Goal: Task Accomplishment & Management: Use online tool/utility

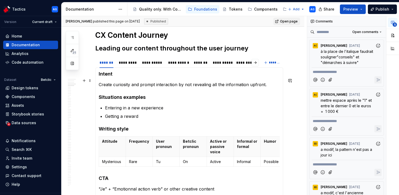
scroll to position [350, 0]
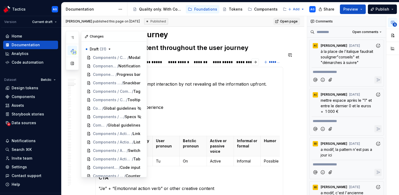
click at [72, 50] on icon "button" at bounding box center [72, 50] width 4 height 4
click at [73, 39] on icon "button" at bounding box center [72, 37] width 4 height 4
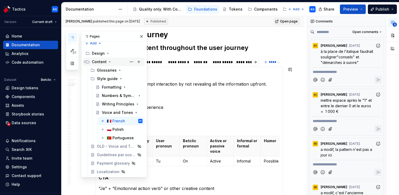
scroll to position [0, 0]
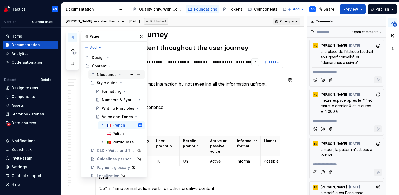
click at [118, 74] on icon "Page tree" at bounding box center [120, 74] width 4 height 4
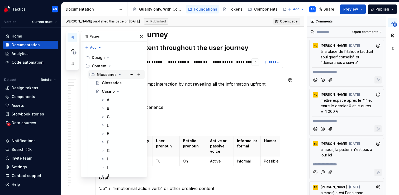
click at [118, 76] on icon "Page tree" at bounding box center [120, 74] width 4 height 4
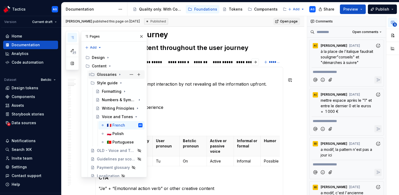
click at [118, 75] on icon "Page tree" at bounding box center [120, 74] width 4 height 4
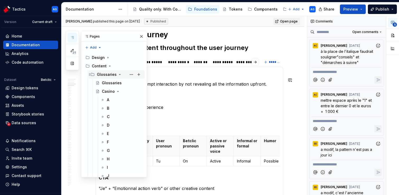
click at [118, 75] on icon "Page tree" at bounding box center [120, 74] width 4 height 4
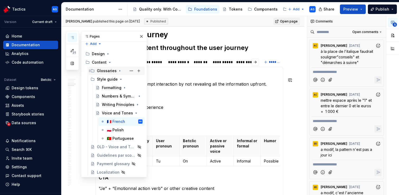
scroll to position [4, 0]
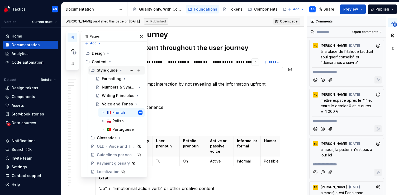
click at [120, 69] on icon "Page tree" at bounding box center [121, 70] width 4 height 4
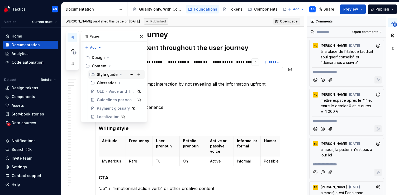
scroll to position [0, 0]
click at [120, 83] on icon "Page tree" at bounding box center [120, 82] width 1 height 1
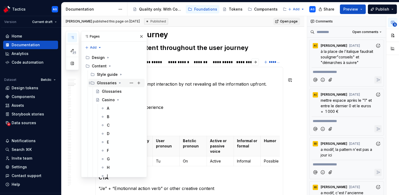
click at [119, 83] on icon "Page tree" at bounding box center [119, 83] width 1 height 1
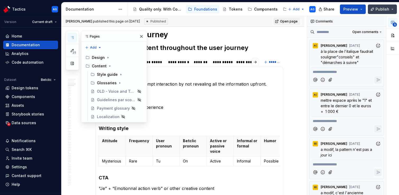
click at [379, 9] on span "Publish" at bounding box center [383, 9] width 14 height 5
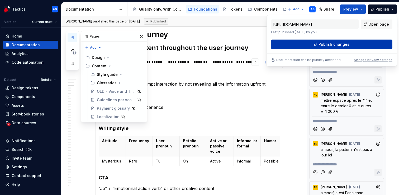
click at [347, 43] on span "Publish changes" at bounding box center [334, 44] width 31 height 5
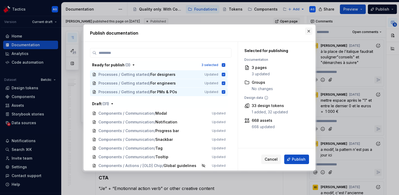
click at [307, 34] on button "button" at bounding box center [308, 30] width 7 height 7
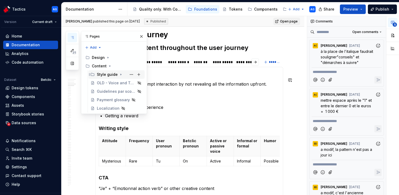
click at [119, 75] on icon "Page tree" at bounding box center [121, 74] width 4 height 4
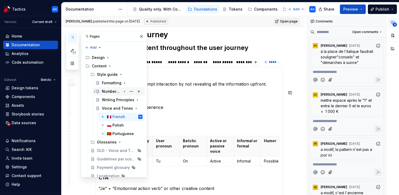
scroll to position [4, 0]
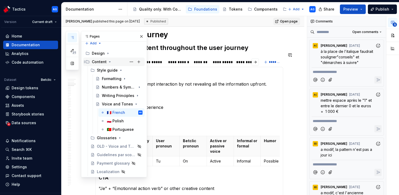
click at [97, 63] on div "Content" at bounding box center [99, 61] width 15 height 5
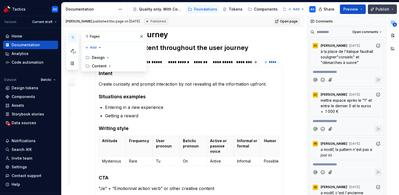
click at [377, 7] on span "Publish" at bounding box center [383, 9] width 14 height 5
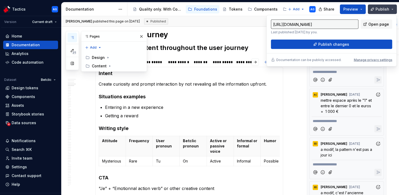
type textarea "*"
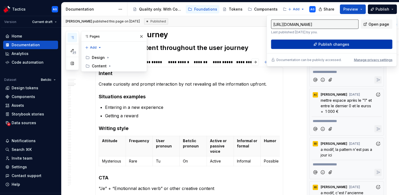
click at [357, 45] on button "Publish changes" at bounding box center [331, 45] width 121 height 10
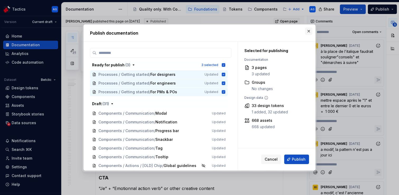
click at [309, 32] on button "button" at bounding box center [308, 30] width 7 height 7
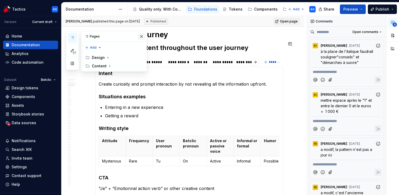
click at [142, 38] on button "button" at bounding box center [141, 36] width 7 height 7
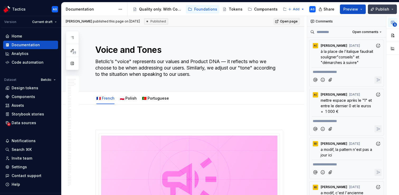
click at [383, 11] on span "Publish" at bounding box center [383, 9] width 14 height 5
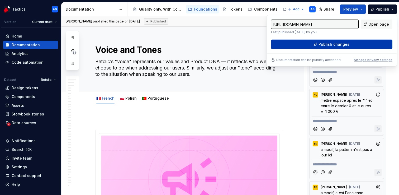
click at [352, 43] on button "Publish changes" at bounding box center [331, 45] width 121 height 10
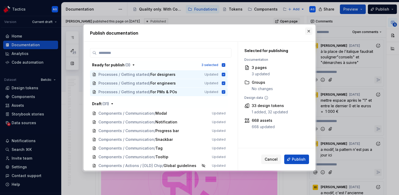
click at [309, 33] on button "button" at bounding box center [308, 30] width 7 height 7
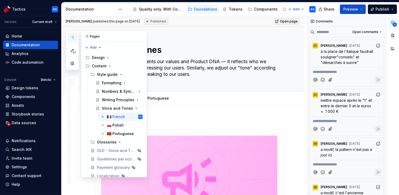
click at [71, 37] on icon "button" at bounding box center [72, 37] width 4 height 4
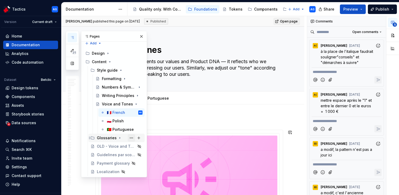
click at [131, 136] on button "Page tree" at bounding box center [131, 137] width 7 height 7
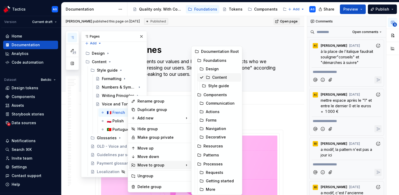
click at [210, 76] on div "Content" at bounding box center [219, 77] width 44 height 8
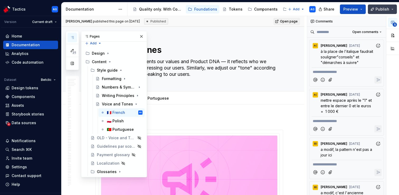
click at [390, 10] on button "Publish" at bounding box center [382, 9] width 29 height 10
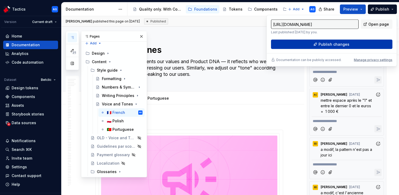
click at [347, 44] on span "Publish changes" at bounding box center [334, 44] width 31 height 5
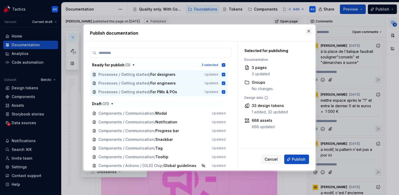
click at [310, 30] on button "button" at bounding box center [308, 30] width 7 height 7
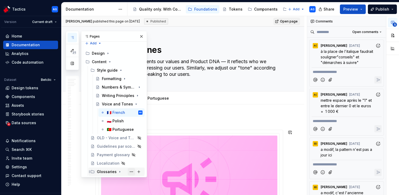
click at [131, 172] on button "Page tree" at bounding box center [131, 171] width 7 height 7
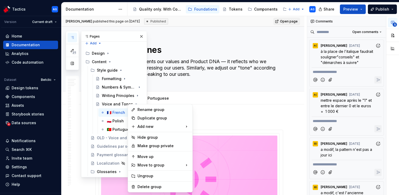
click at [89, 106] on div "31 Pages Add Accessibility guide for tree Page tree. Navigate the tree with the…" at bounding box center [106, 104] width 81 height 146
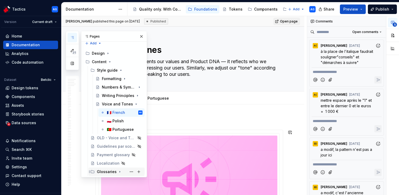
click at [120, 172] on icon "Page tree" at bounding box center [120, 171] width 4 height 4
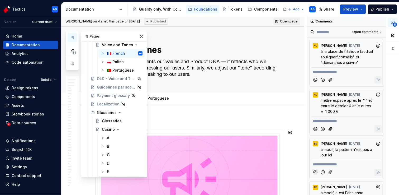
scroll to position [65, 0]
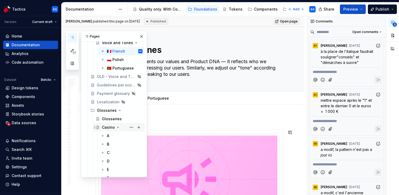
click at [116, 128] on icon "Page tree" at bounding box center [118, 127] width 4 height 4
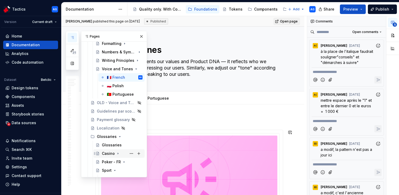
scroll to position [38, 0]
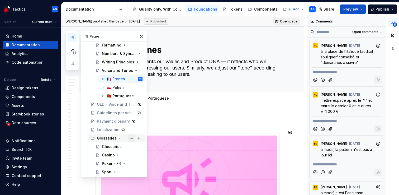
click at [132, 138] on button "Page tree" at bounding box center [131, 137] width 7 height 7
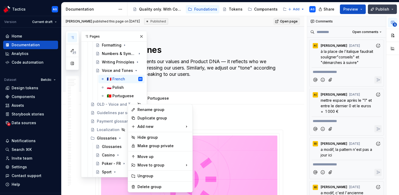
click at [374, 11] on html "Tactics AG Version Current draft Home Documentation Analytics Code automation D…" at bounding box center [199, 97] width 399 height 195
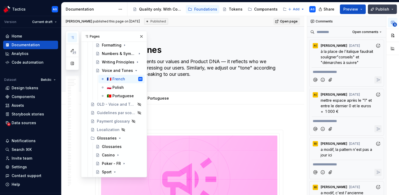
click at [375, 10] on button "Publish" at bounding box center [382, 9] width 29 height 10
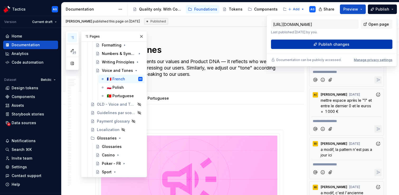
click at [336, 45] on span "Publish changes" at bounding box center [334, 44] width 31 height 5
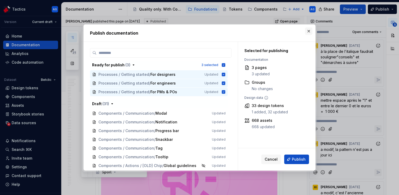
click at [309, 31] on button "button" at bounding box center [308, 30] width 7 height 7
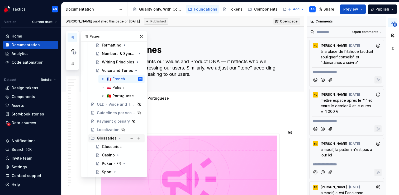
click at [118, 139] on icon "Page tree" at bounding box center [120, 138] width 4 height 4
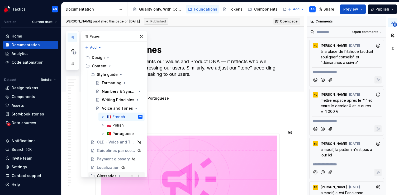
scroll to position [4, 0]
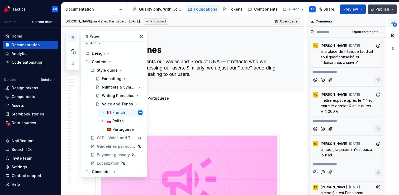
click at [383, 7] on span "Publish" at bounding box center [383, 9] width 14 height 5
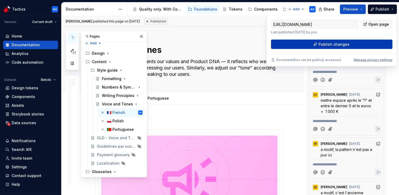
click at [327, 45] on span "Publish changes" at bounding box center [334, 44] width 31 height 5
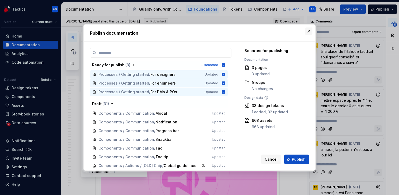
click at [310, 31] on button "button" at bounding box center [308, 30] width 7 height 7
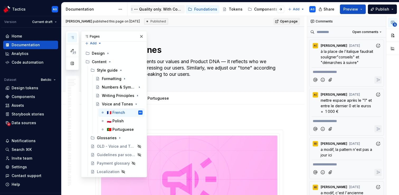
type textarea "*"
